Goal: Task Accomplishment & Management: Use online tool/utility

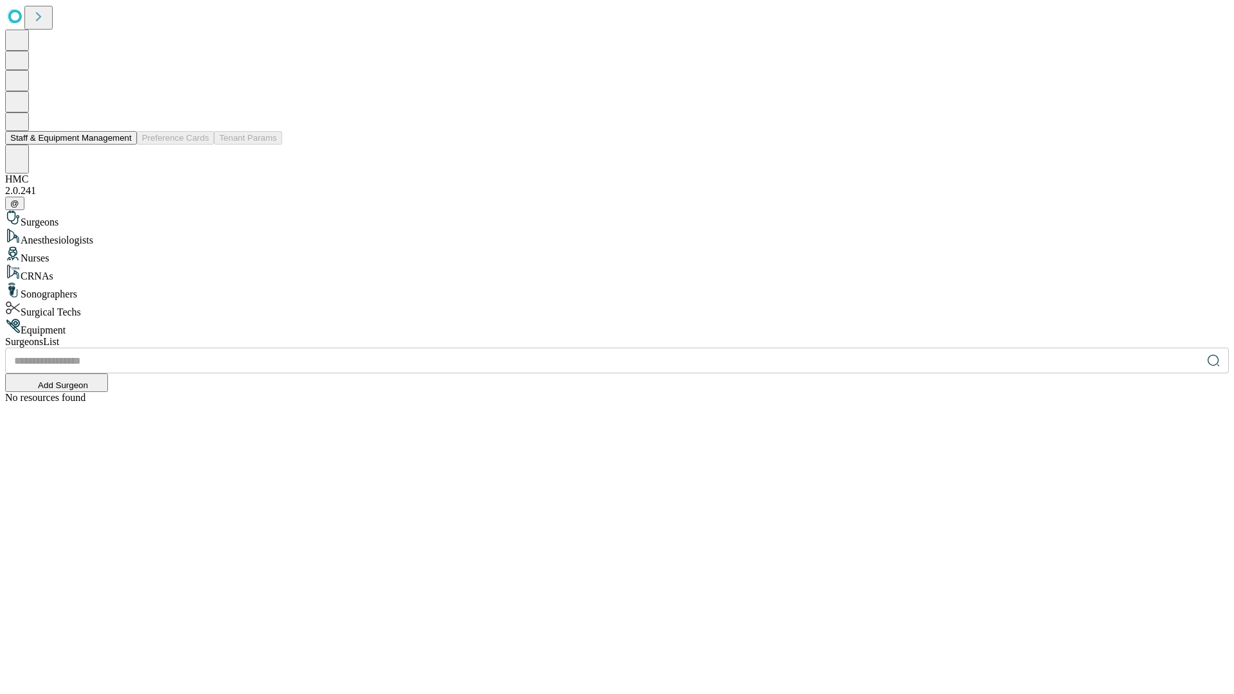
click at [123, 145] on button "Staff & Equipment Management" at bounding box center [71, 137] width 132 height 13
